Goal: Task Accomplishment & Management: Complete application form

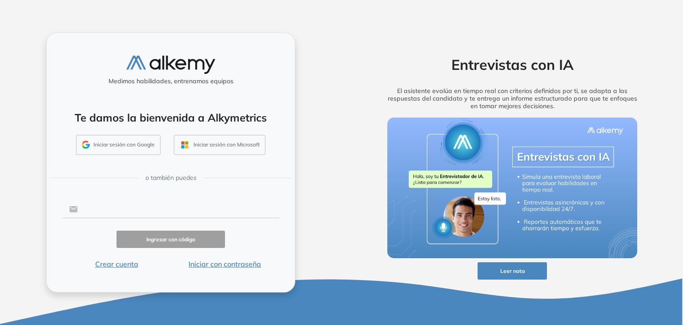
click at [144, 209] on input "text" at bounding box center [178, 209] width 201 height 17
type input "**********"
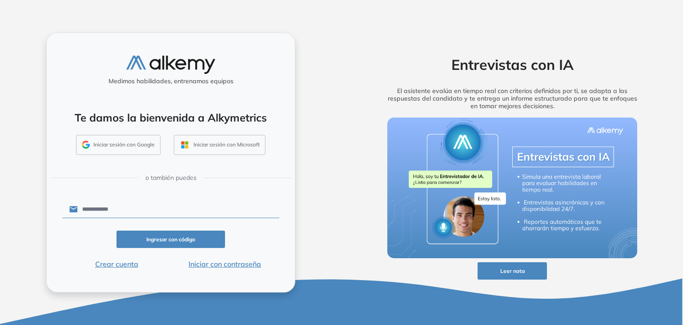
click at [170, 235] on button "Ingresar con código" at bounding box center [170, 238] width 108 height 17
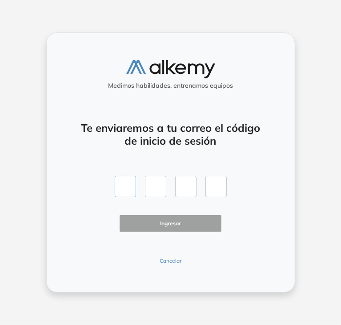
click at [125, 184] on input "text" at bounding box center [125, 186] width 21 height 21
type input "*"
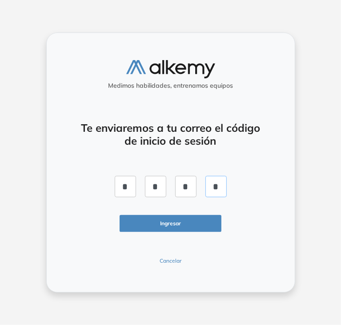
type input "*"
click at [177, 224] on button "Ingresar" at bounding box center [171, 223] width 102 height 17
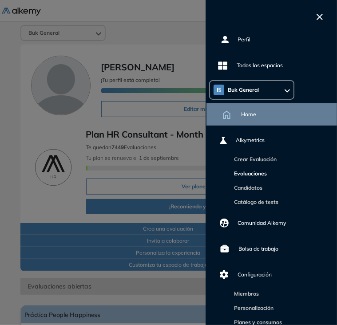
click at [249, 173] on link "Evaluaciones" at bounding box center [249, 173] width 36 height 7
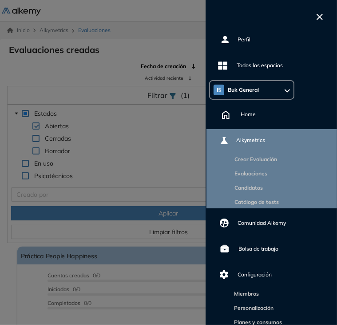
click at [135, 60] on div at bounding box center [168, 162] width 337 height 325
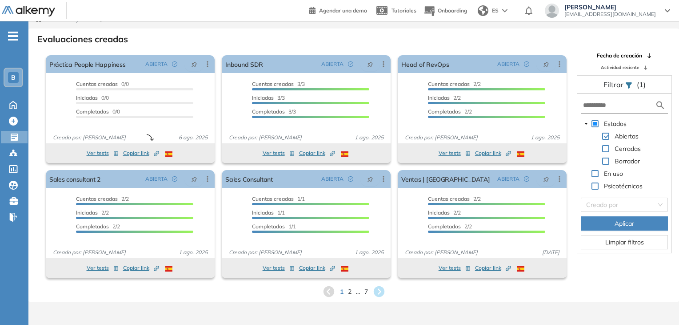
scroll to position [21, 0]
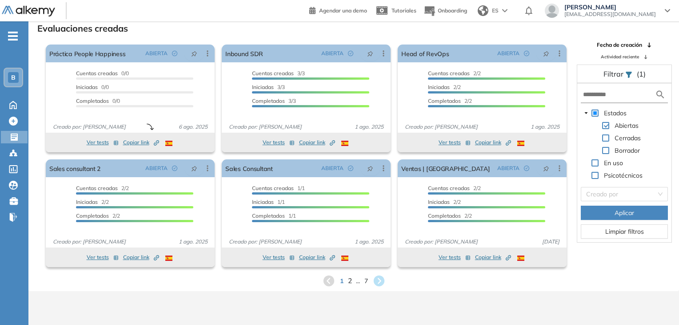
click at [348, 281] on span "2" at bounding box center [350, 280] width 4 height 10
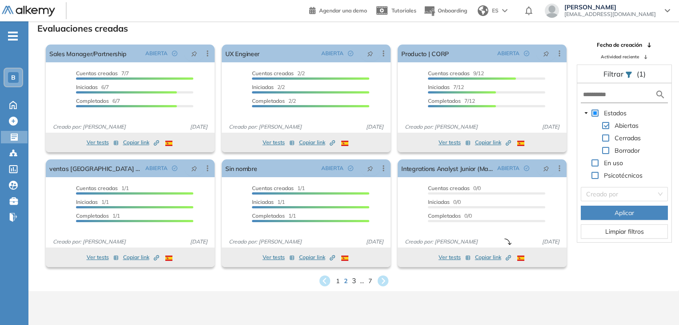
click at [355, 281] on span "3" at bounding box center [354, 280] width 4 height 10
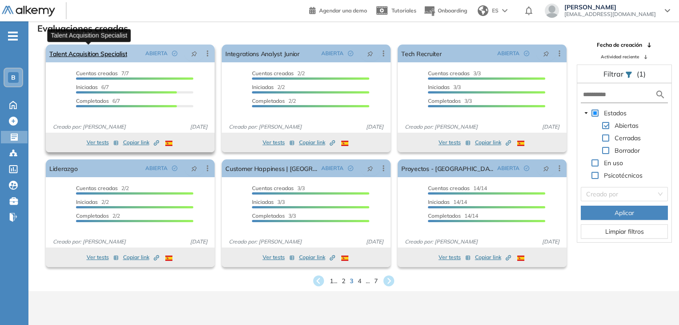
click at [116, 55] on link "Talent Acquisition Specialist" at bounding box center [88, 53] width 78 height 18
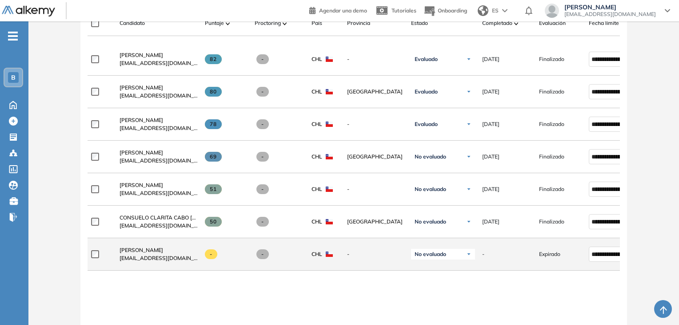
scroll to position [267, 0]
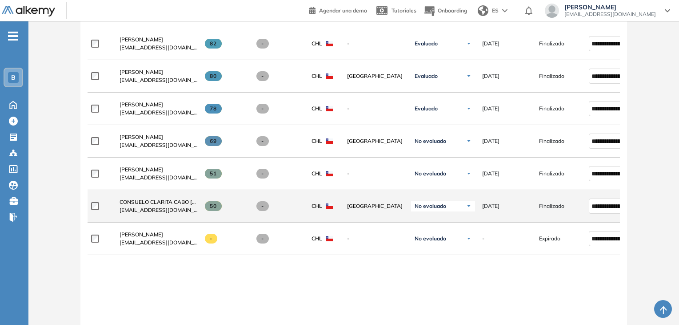
click at [219, 207] on span at bounding box center [213, 206] width 17 height 10
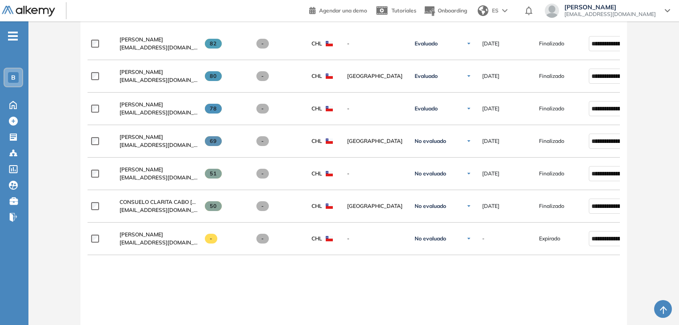
click at [245, 276] on div "**********" at bounding box center [354, 216] width 533 height 377
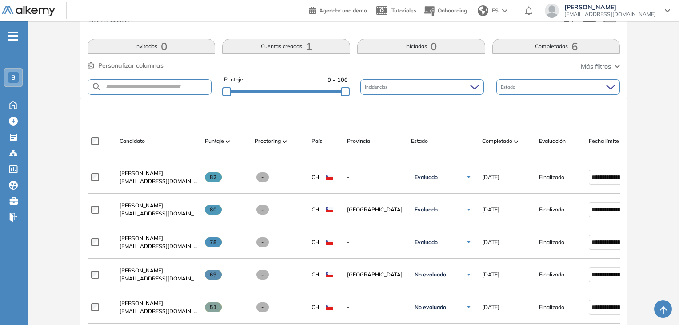
scroll to position [89, 0]
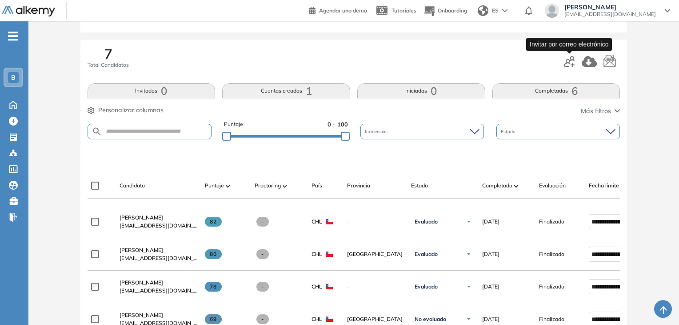
click at [566, 67] on button "button" at bounding box center [569, 60] width 11 height 15
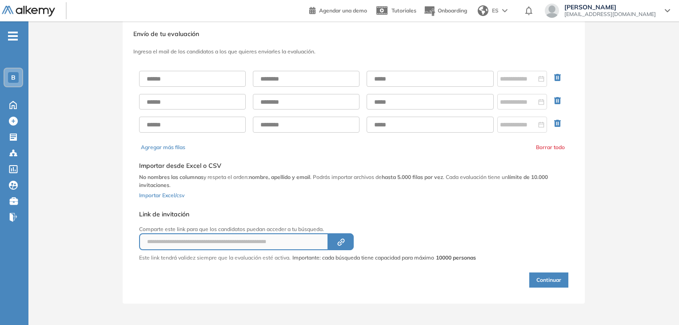
scroll to position [19, 0]
click at [191, 79] on input "text" at bounding box center [192, 80] width 107 height 16
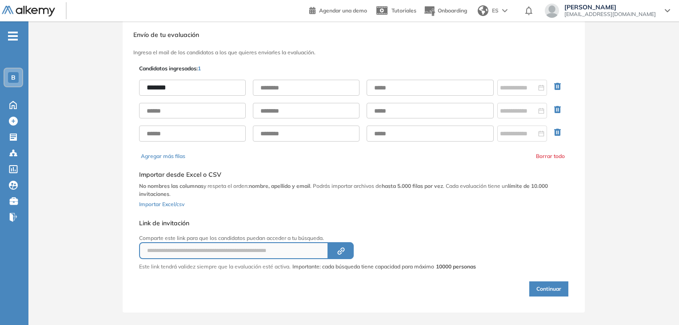
type input "******"
click at [275, 82] on input "text" at bounding box center [306, 88] width 107 height 16
type input "*******"
click at [404, 86] on input "text" at bounding box center [430, 88] width 127 height 16
paste input "**********"
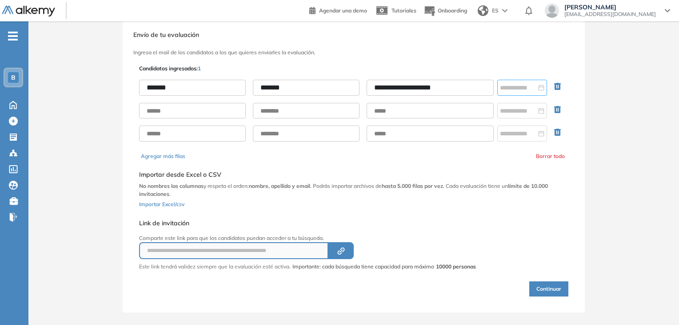
type input "**********"
click at [521, 83] on input at bounding box center [518, 88] width 36 height 10
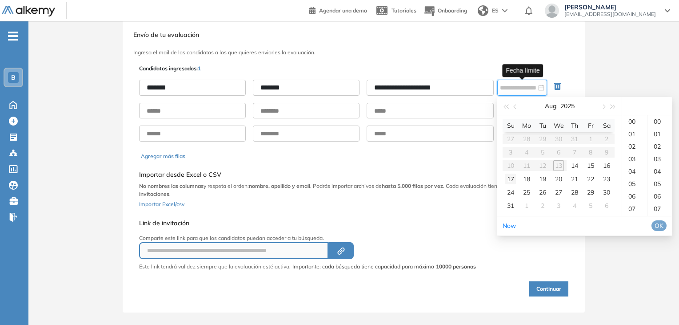
click at [512, 177] on div "17" at bounding box center [511, 178] width 11 height 11
click at [634, 202] on div "23" at bounding box center [635, 196] width 25 height 12
click at [663, 128] on div "00" at bounding box center [660, 121] width 24 height 12
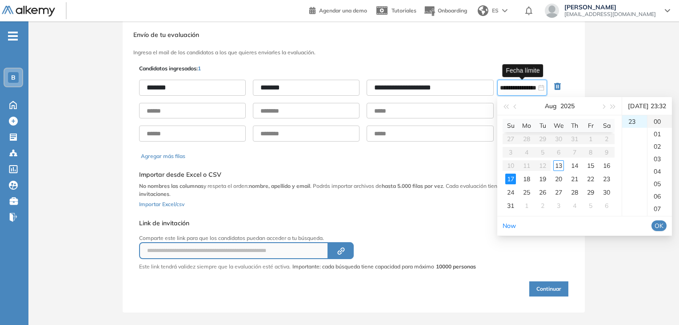
type input "**********"
click at [667, 231] on button "OK" at bounding box center [659, 225] width 15 height 11
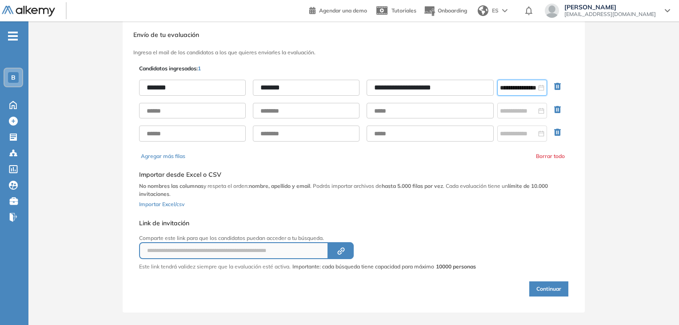
click at [552, 283] on button "Continuar" at bounding box center [549, 288] width 39 height 15
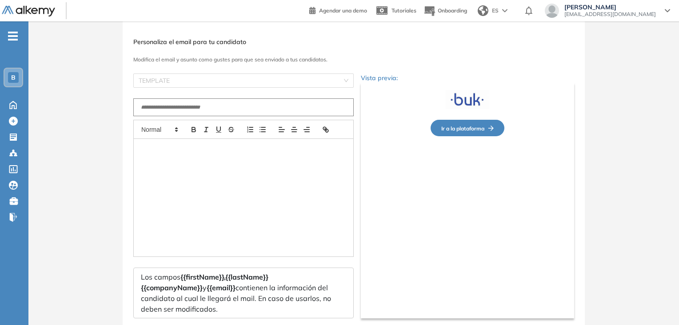
type input "**********"
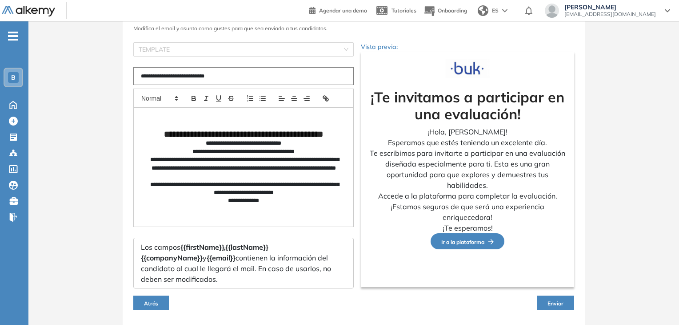
scroll to position [76, 0]
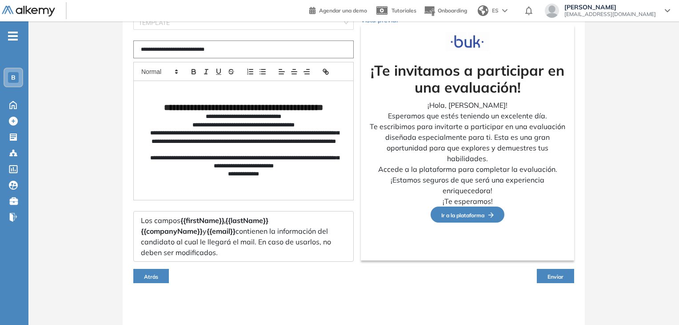
click at [559, 276] on span "Enviar" at bounding box center [556, 276] width 16 height 7
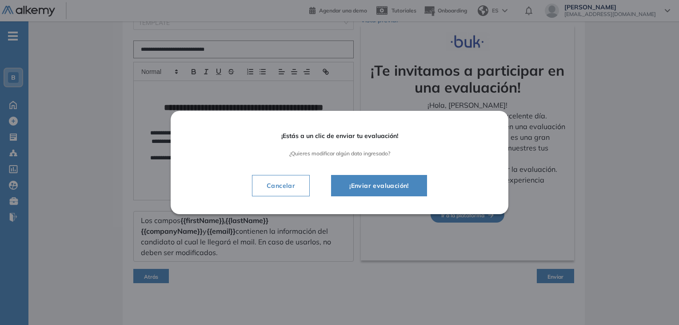
click at [409, 184] on span "¡Enviar evaluación!" at bounding box center [379, 185] width 74 height 11
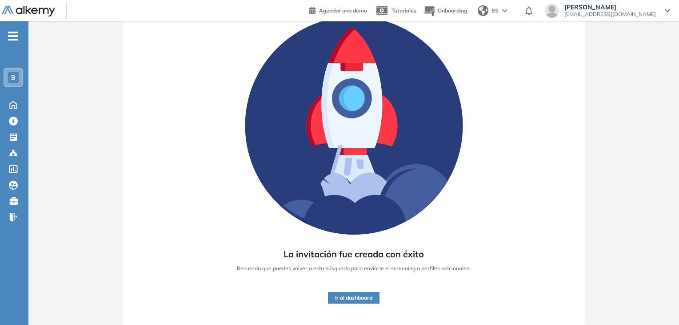
scroll to position [68, 0]
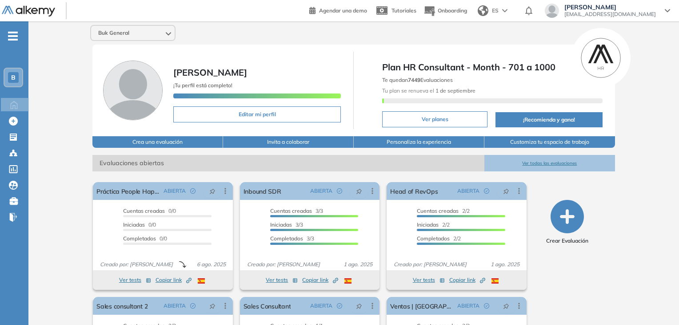
scroll to position [44, 0]
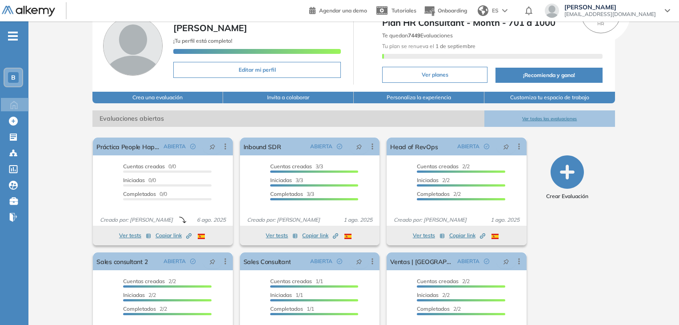
click at [558, 117] on button "Ver todas las evaluaciones" at bounding box center [550, 118] width 131 height 16
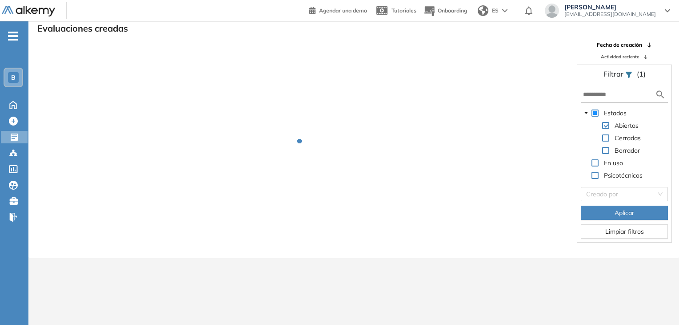
scroll to position [21, 0]
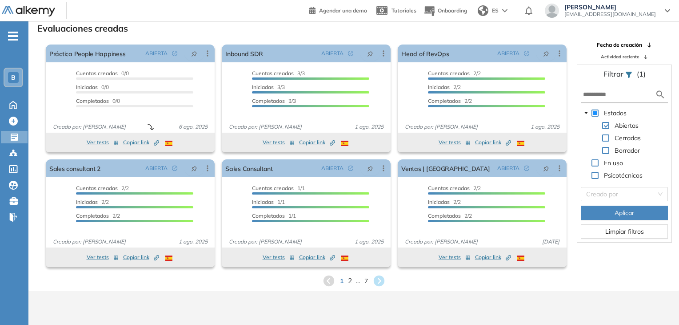
click at [350, 281] on span "2" at bounding box center [350, 280] width 4 height 10
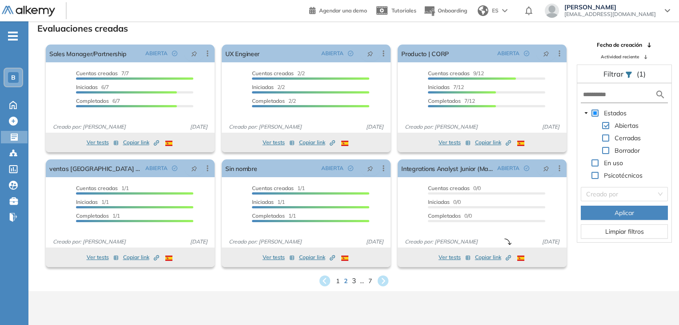
click at [354, 281] on span "3" at bounding box center [354, 280] width 4 height 10
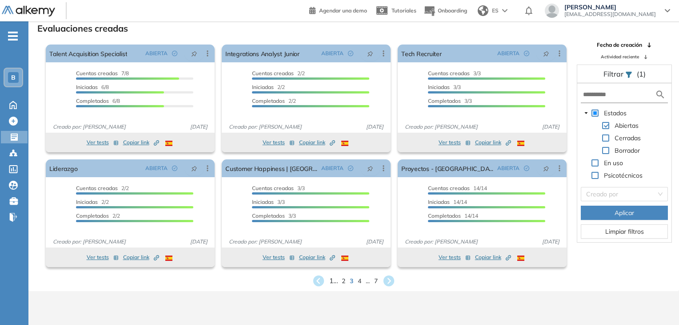
click at [331, 281] on span "1 ..." at bounding box center [333, 280] width 8 height 10
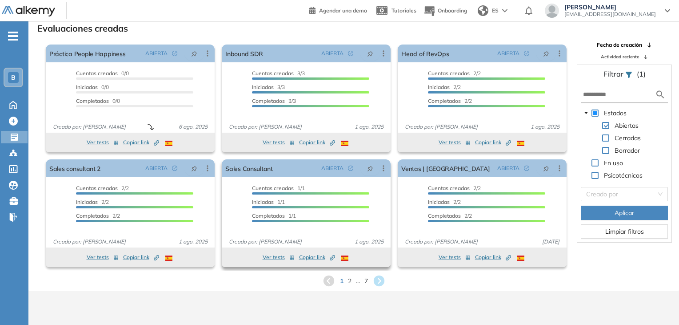
scroll to position [0, 0]
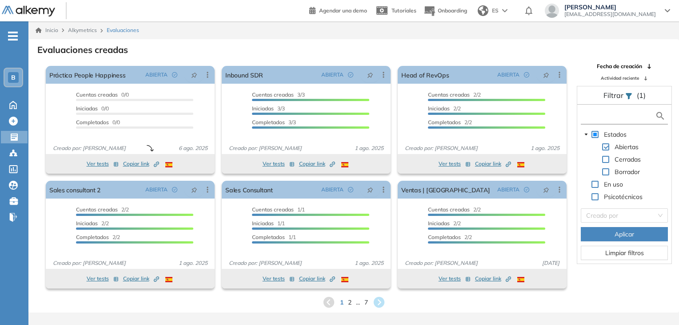
click at [627, 118] on input "text" at bounding box center [619, 115] width 72 height 9
type input "**********"
drag, startPoint x: 627, startPoint y: 118, endPoint x: 570, endPoint y: 118, distance: 57.4
click at [570, 118] on div "El proctoring será activado ¡Importante!: Los usuarios que ya realizaron la eva…" at bounding box center [354, 176] width 650 height 229
click at [12, 121] on icon at bounding box center [13, 120] width 9 height 9
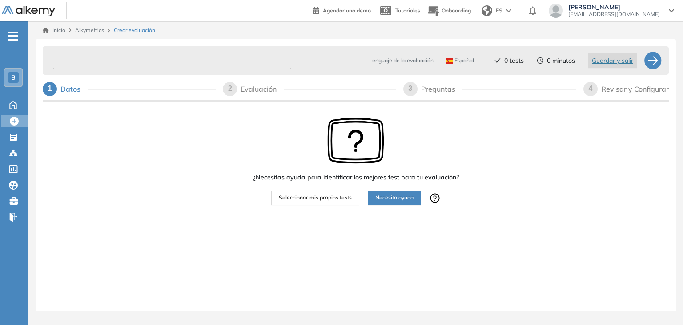
click at [173, 63] on input "text" at bounding box center [171, 60] width 237 height 17
type input "**********"
click at [345, 196] on span "Seleccionar mis propios tests" at bounding box center [315, 197] width 73 height 8
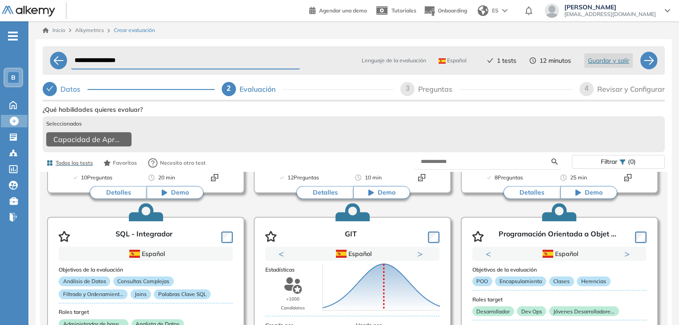
scroll to position [91, 0]
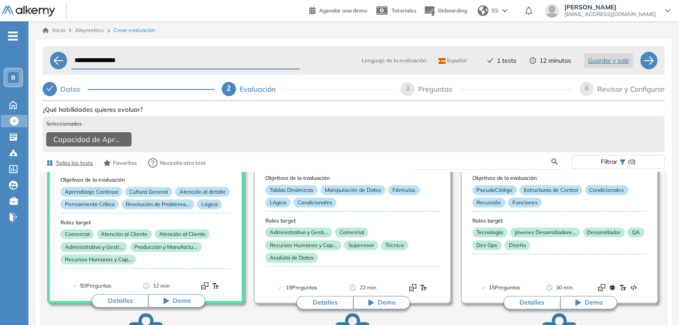
click at [521, 163] on input "text" at bounding box center [486, 161] width 131 height 8
type input "**********"
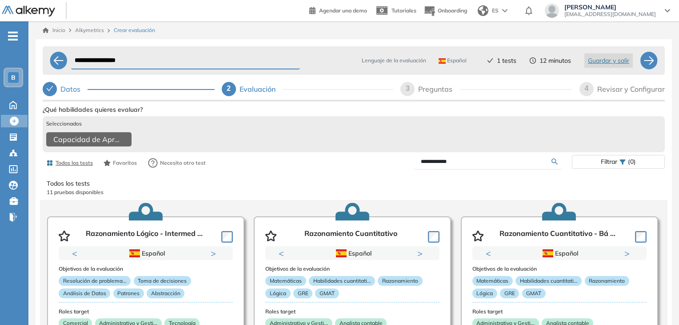
scroll to position [0, 0]
click at [653, 61] on div at bounding box center [649, 61] width 18 height 18
select select "*****"
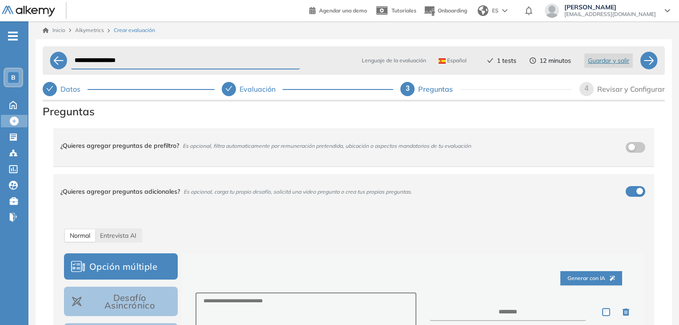
click at [628, 193] on div "¿Quieres agregar preguntas adicionales? Es opcional, carga tu propio desafío, s…" at bounding box center [348, 191] width 576 height 24
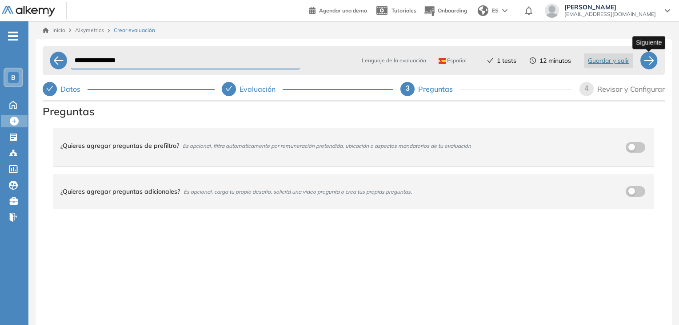
click at [651, 60] on div at bounding box center [649, 61] width 18 height 18
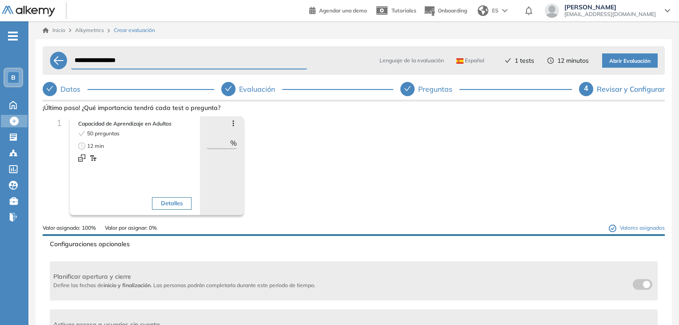
scroll to position [44, 0]
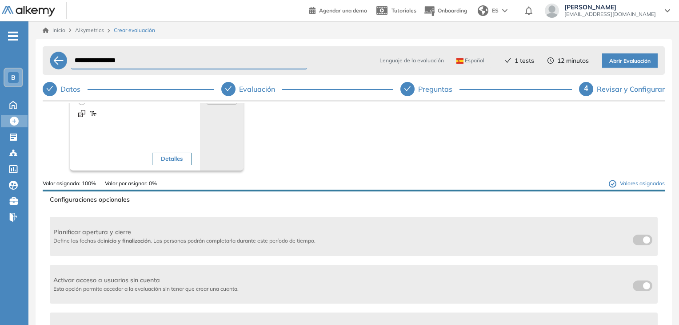
click at [168, 155] on button "Detalles" at bounding box center [172, 159] width 40 height 12
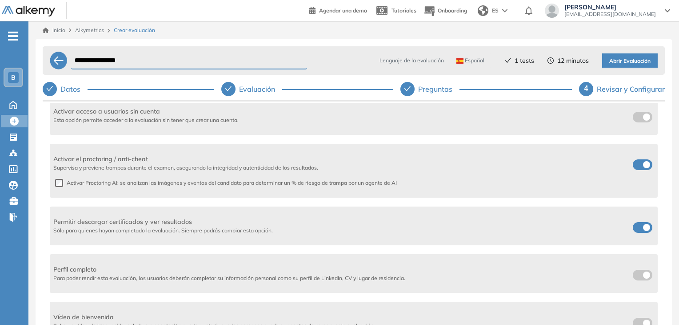
click at [635, 165] on span at bounding box center [636, 162] width 7 height 7
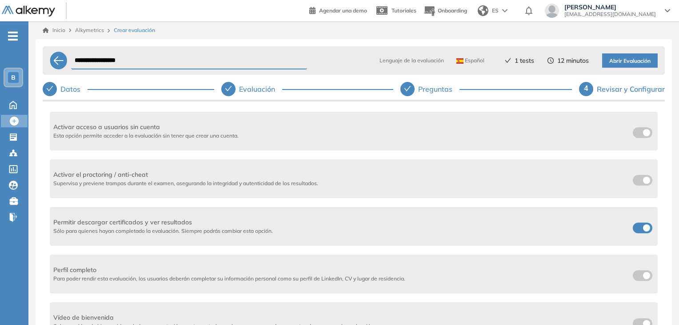
click at [637, 235] on div "Permitir descargar certificados y ver resultados Sólo para quienes hayan comple…" at bounding box center [354, 226] width 608 height 39
click at [634, 228] on span at bounding box center [636, 225] width 7 height 7
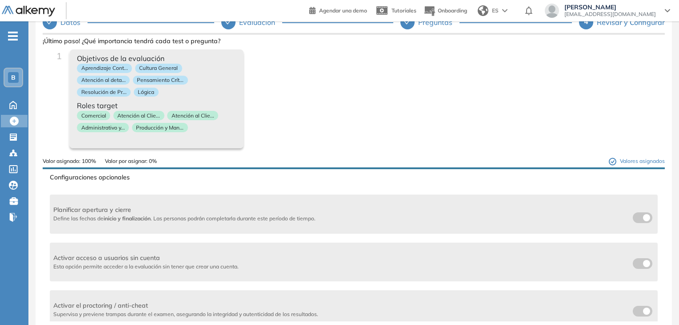
scroll to position [0, 0]
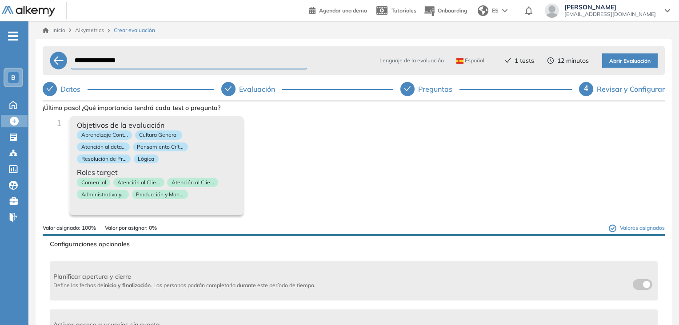
click at [620, 57] on span "Abrir Evaluación" at bounding box center [630, 61] width 41 height 8
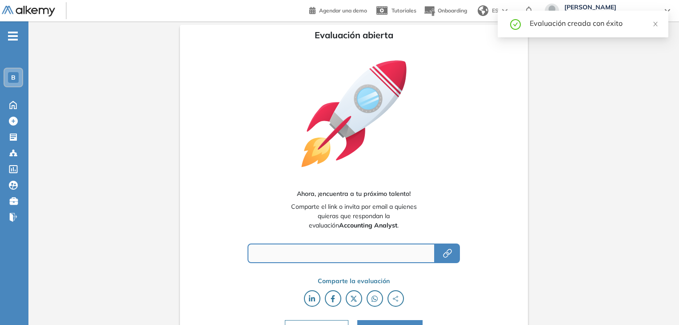
type input "**********"
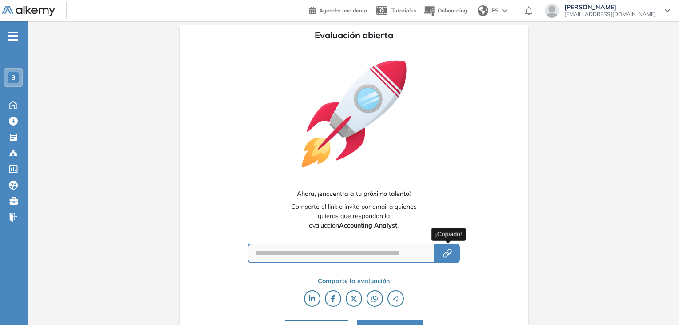
click at [449, 253] on icon "button" at bounding box center [449, 252] width 6 height 6
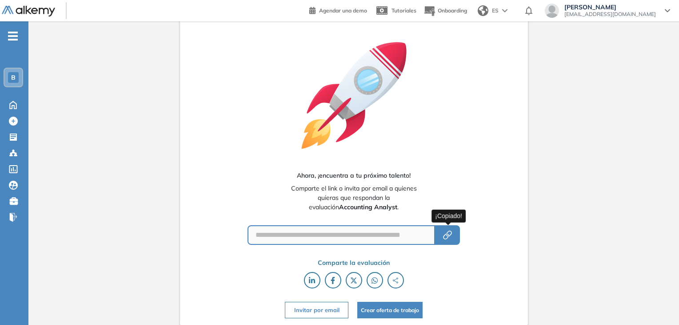
click at [337, 310] on button "Invitar por email" at bounding box center [316, 309] width 63 height 16
